Goal: Information Seeking & Learning: Compare options

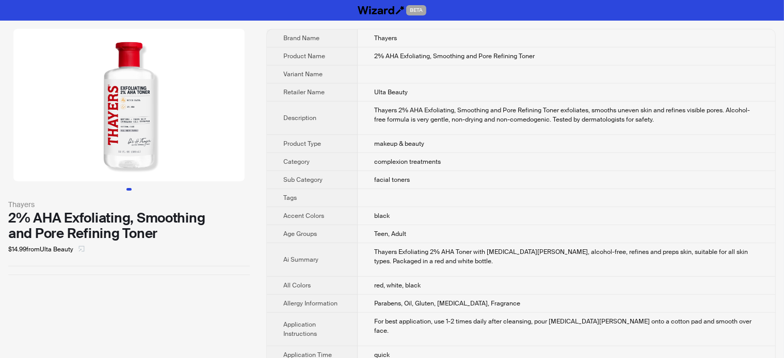
click at [85, 250] on icon "select" at bounding box center [81, 249] width 6 height 6
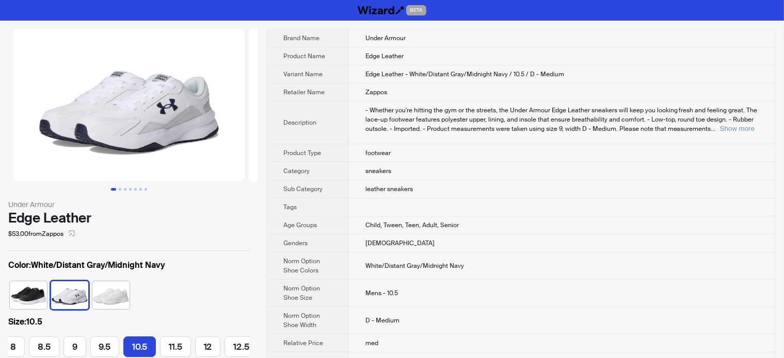
scroll to position [0, 100]
